Goal: Check status: Verify the current state of an ongoing process or item

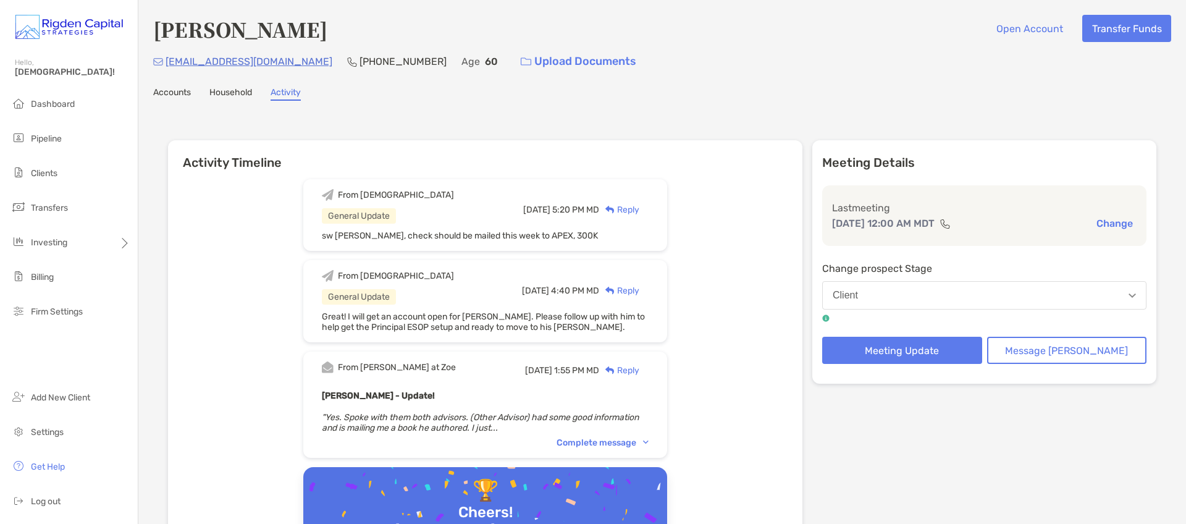
click at [836, 96] on div "Accounts Household Activity" at bounding box center [662, 94] width 1018 height 14
click at [65, 107] on span "Dashboard" at bounding box center [53, 104] width 44 height 11
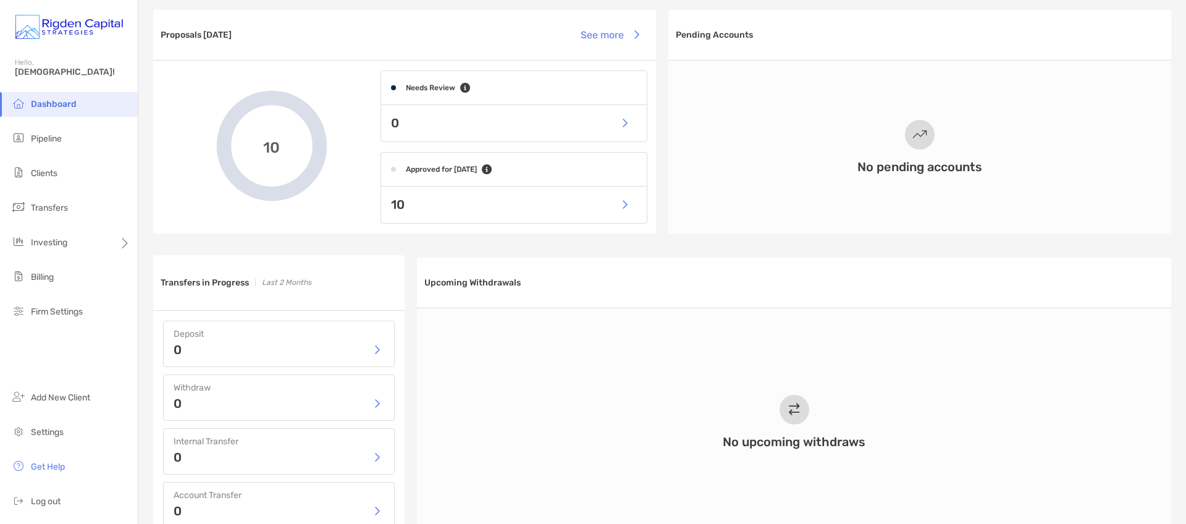
scroll to position [346, 0]
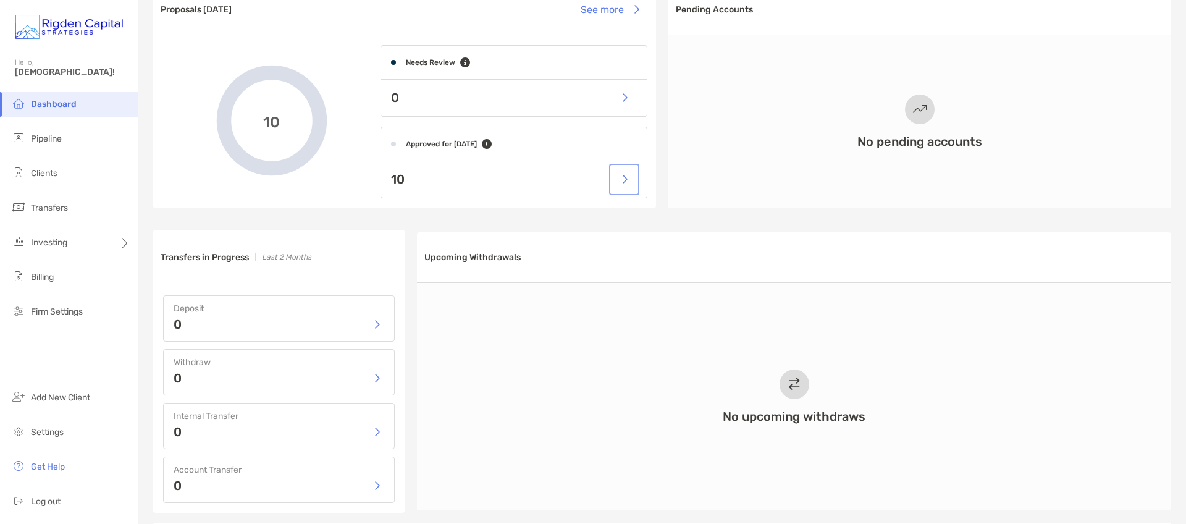
click at [620, 183] on button "button" at bounding box center [624, 179] width 25 height 27
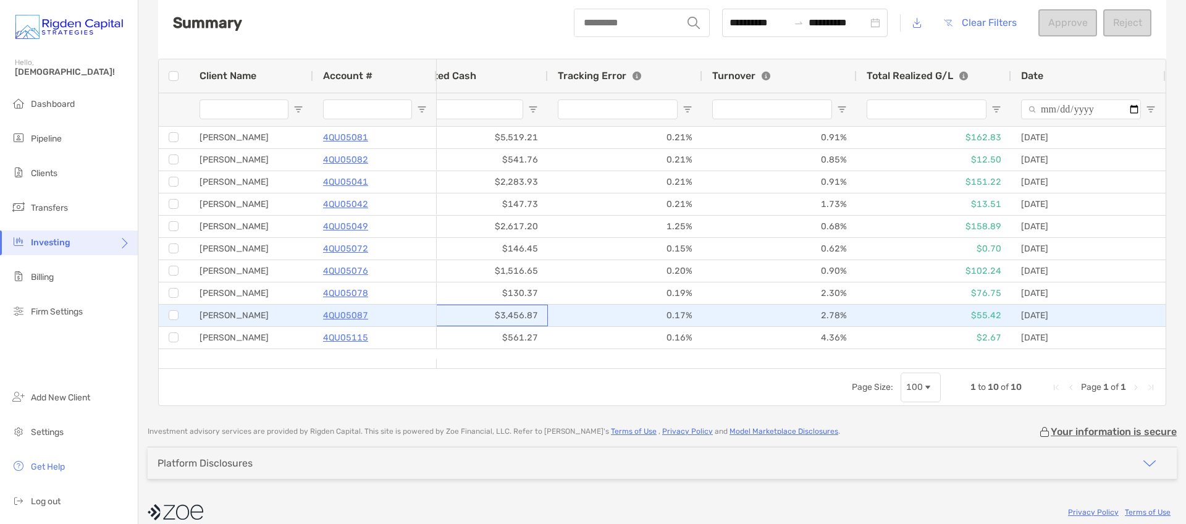
click at [497, 316] on div "$3,456.87" at bounding box center [470, 316] width 154 height 22
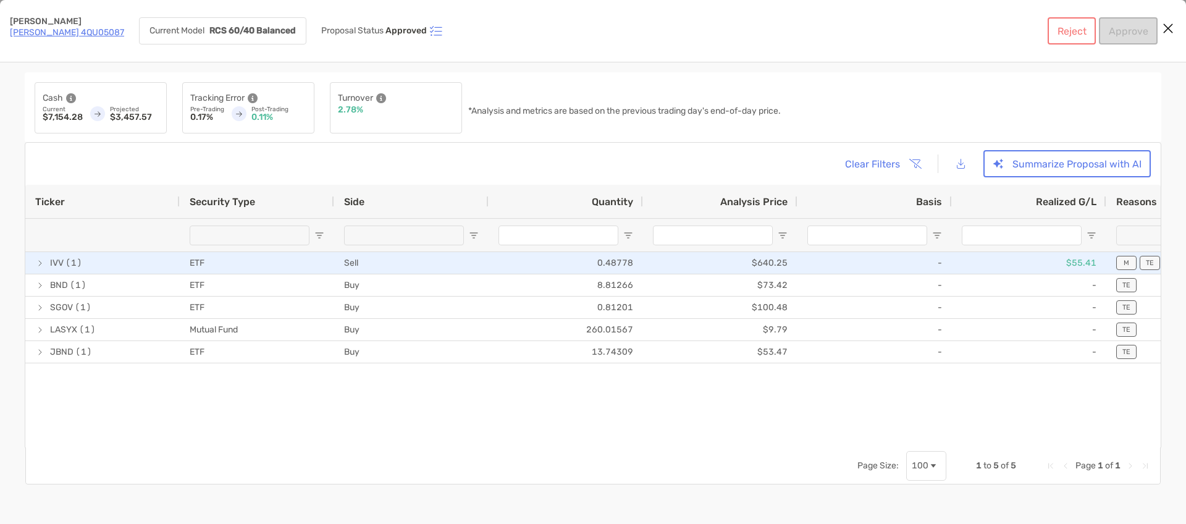
click at [40, 264] on span "[object Object]" at bounding box center [40, 263] width 10 height 10
click at [41, 263] on span "[object Object]" at bounding box center [40, 263] width 10 height 10
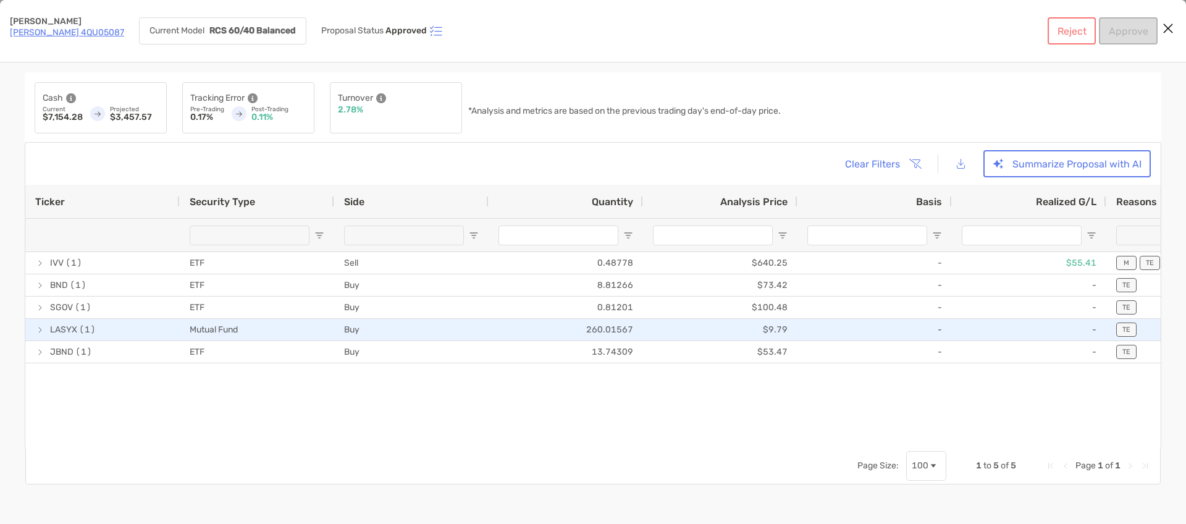
click at [42, 332] on span "[object Object]" at bounding box center [40, 330] width 10 height 10
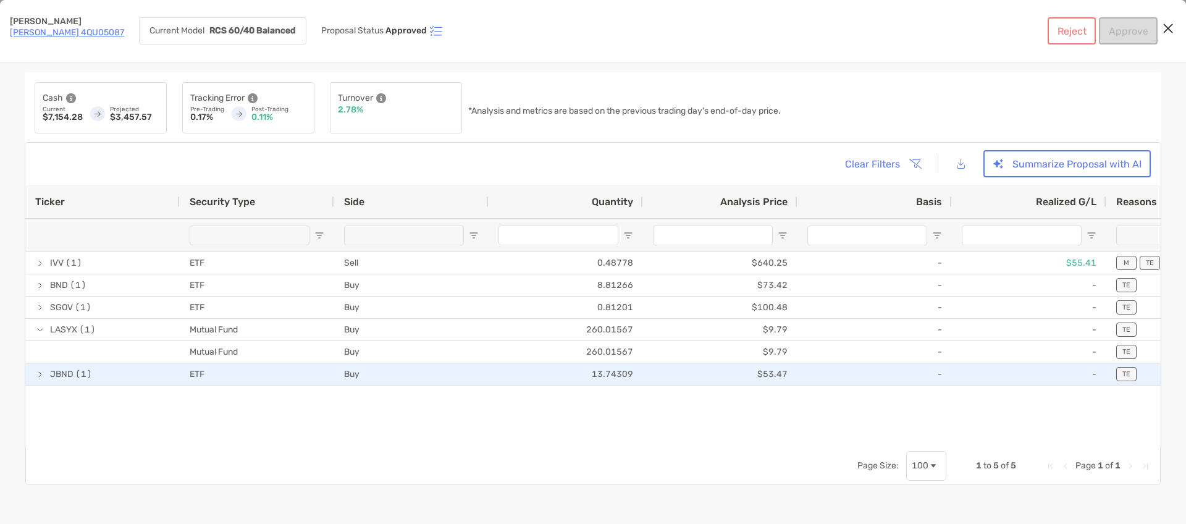
click at [40, 374] on span "[object Object]" at bounding box center [40, 374] width 10 height 10
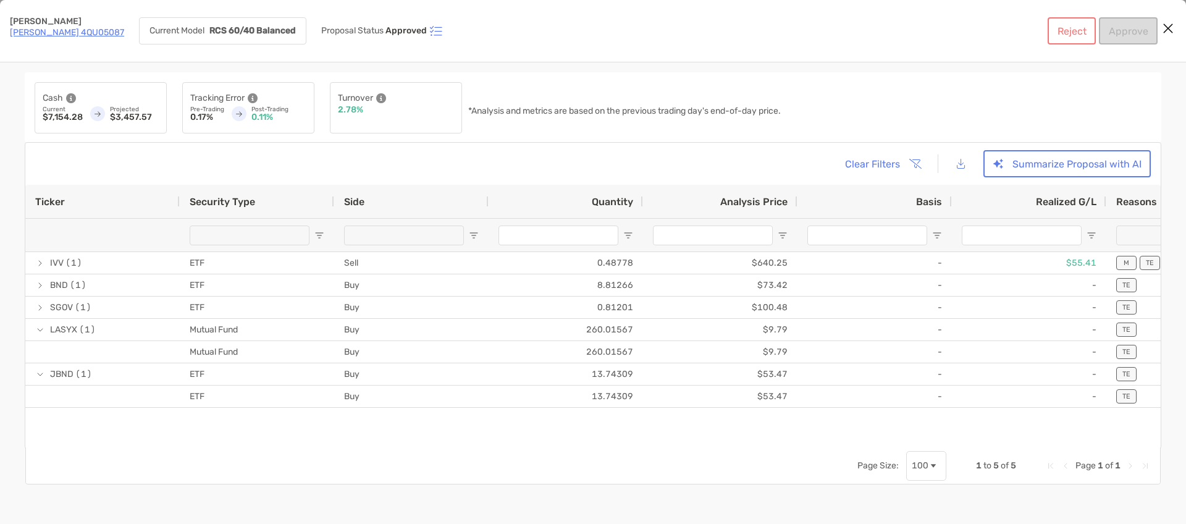
click at [1171, 28] on icon "Close modal" at bounding box center [1168, 28] width 11 height 15
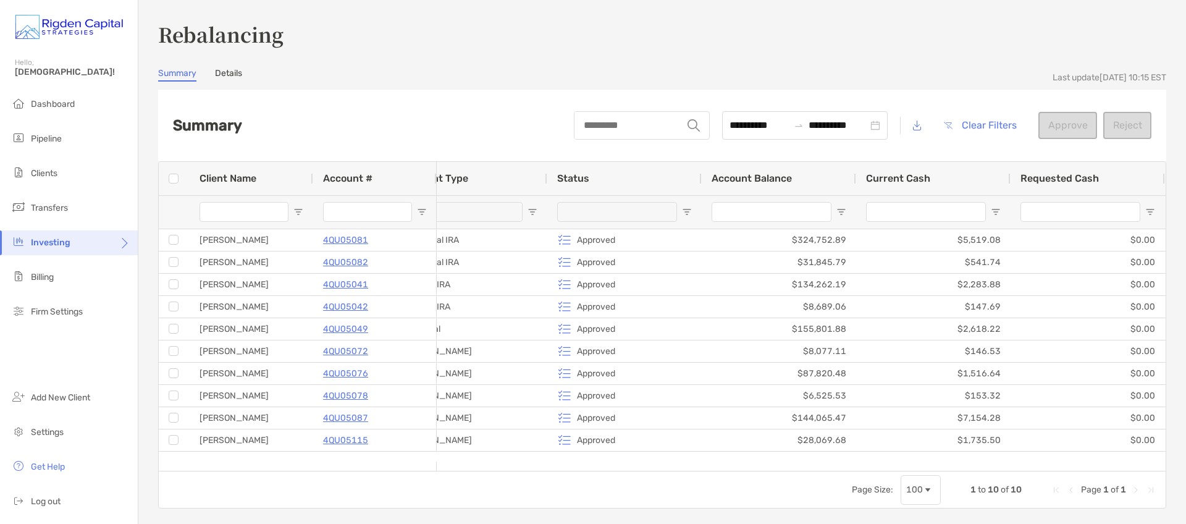
scroll to position [0, 50]
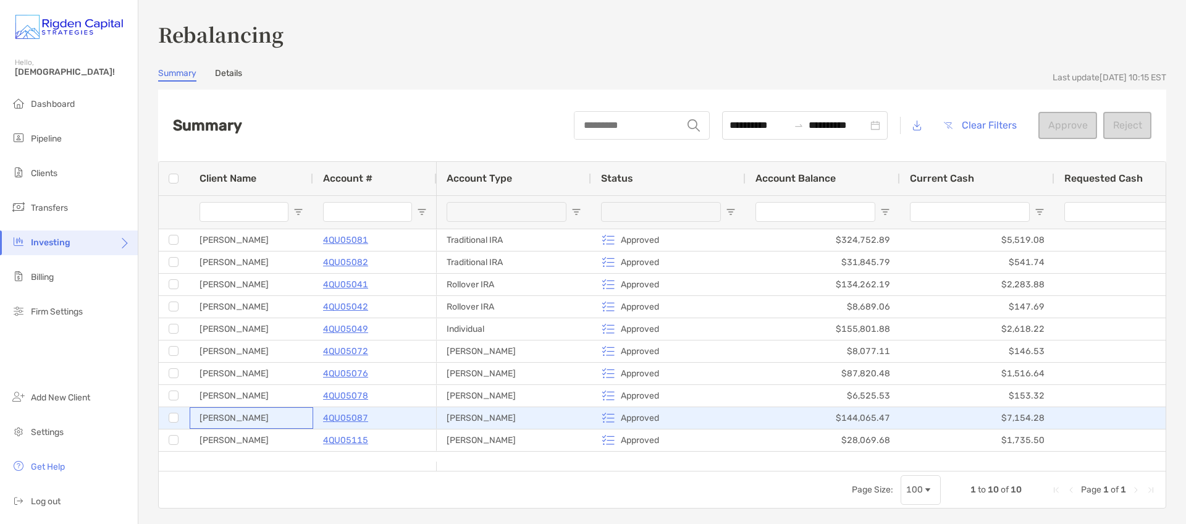
click at [230, 419] on div "[PERSON_NAME]" at bounding box center [252, 418] width 124 height 22
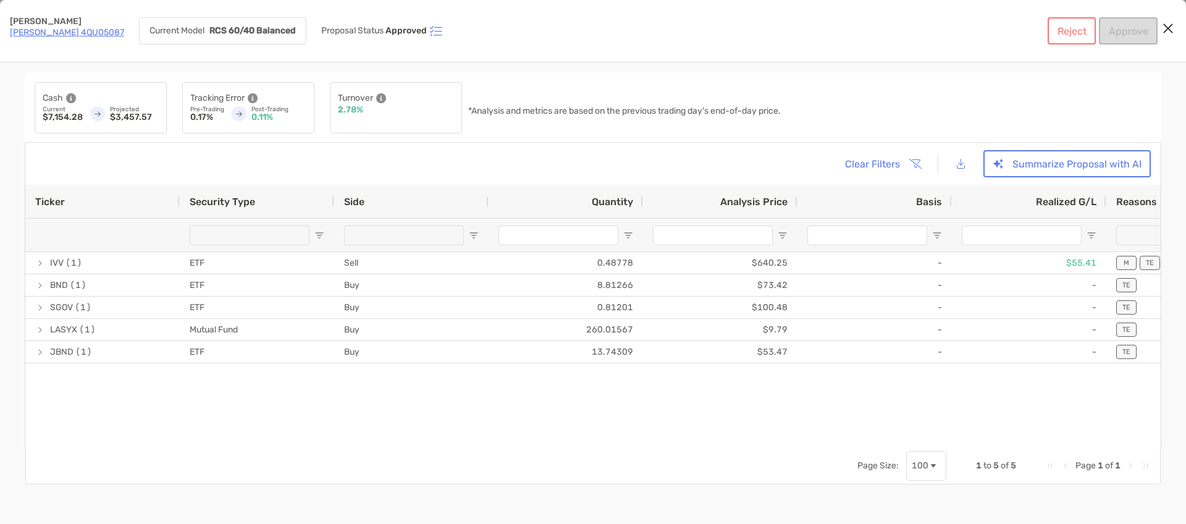
click at [68, 33] on link "[PERSON_NAME] 4QU05087" at bounding box center [67, 32] width 114 height 11
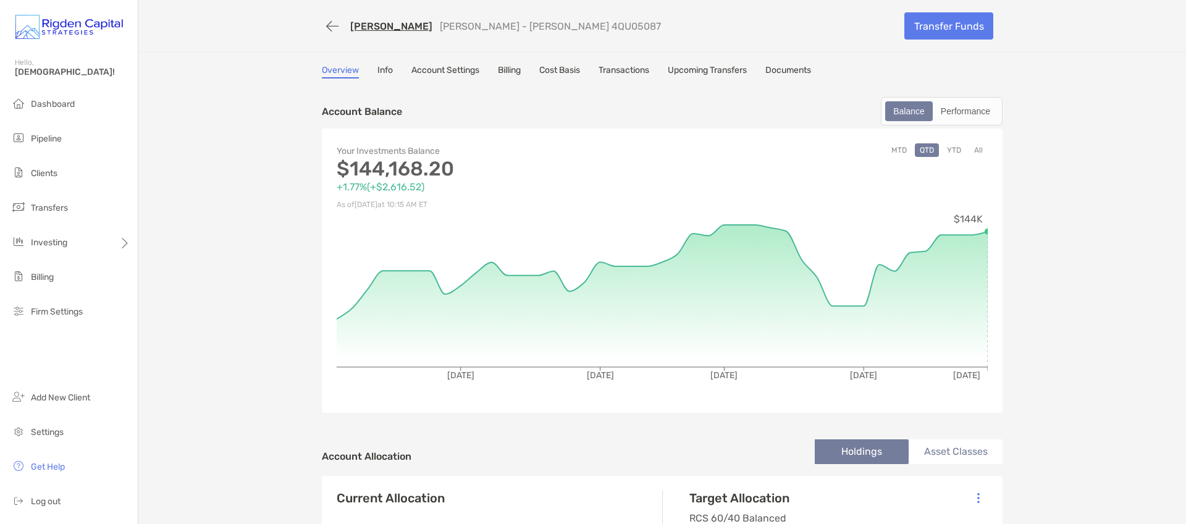
click at [638, 72] on link "Transactions" at bounding box center [624, 72] width 51 height 14
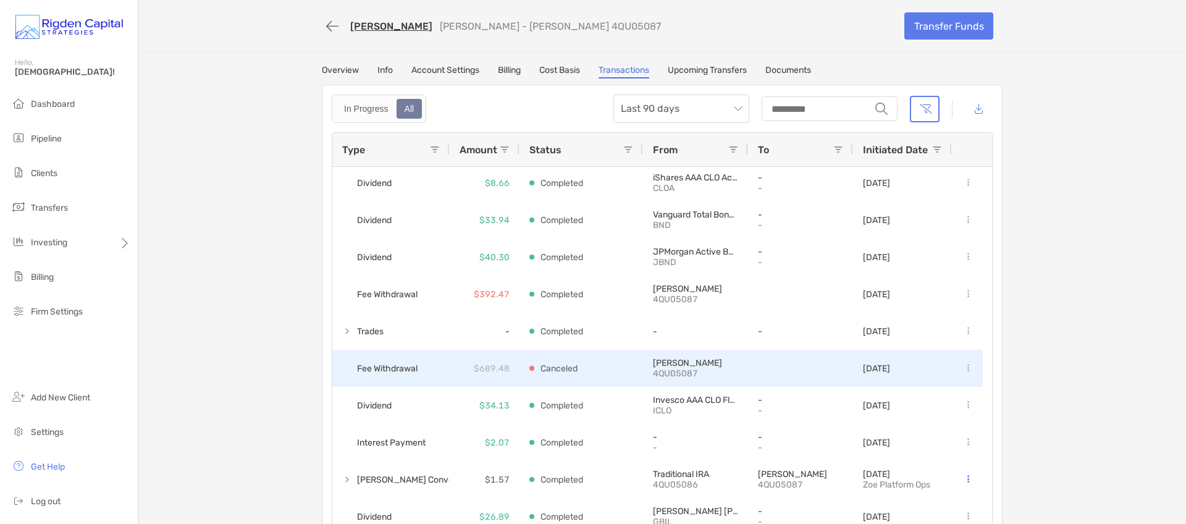
scroll to position [90, 0]
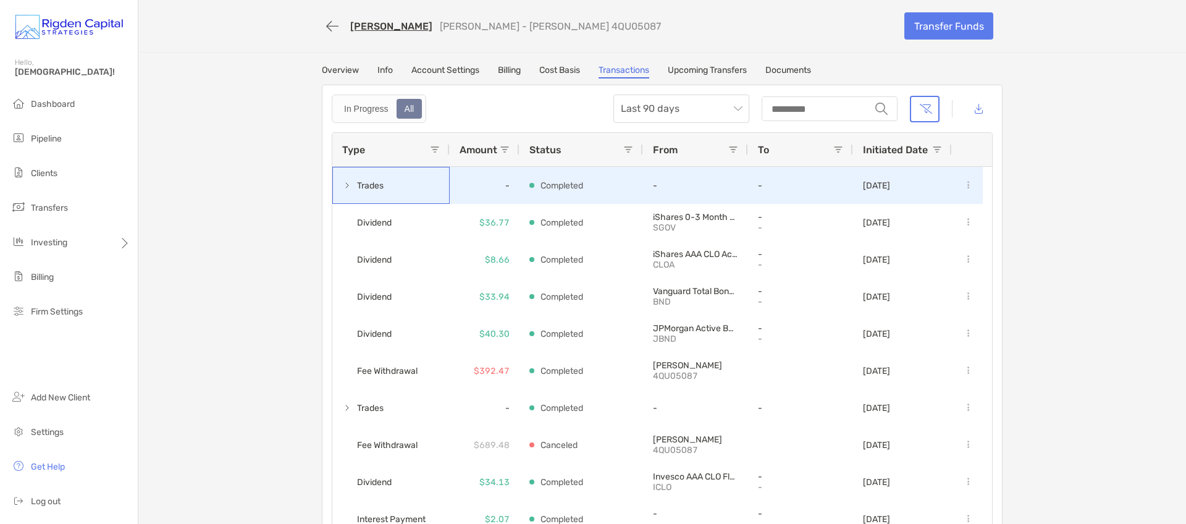
click at [342, 183] on span at bounding box center [347, 185] width 10 height 10
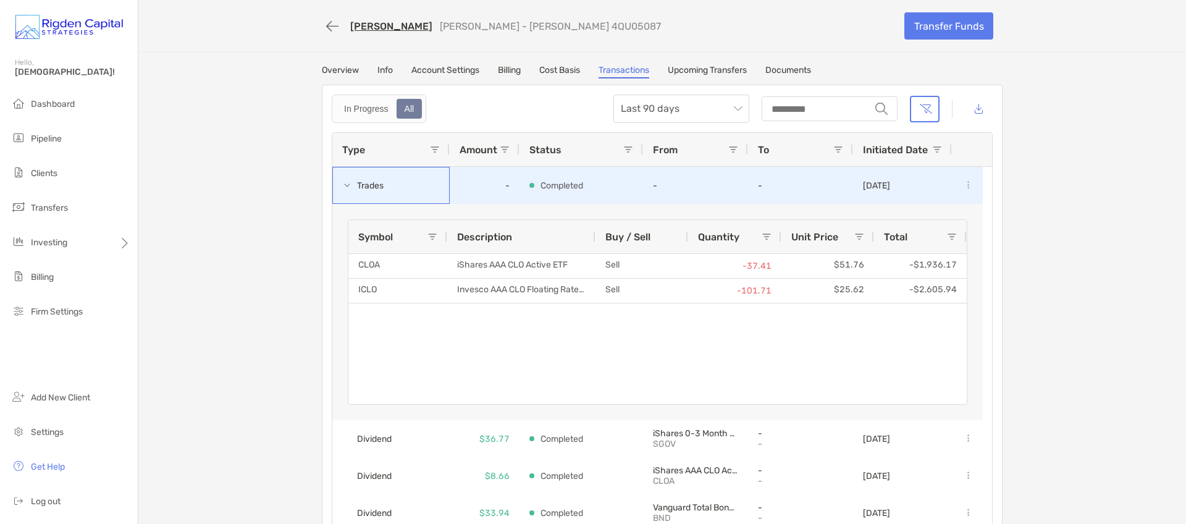
click at [343, 184] on span at bounding box center [347, 185] width 10 height 10
